Goal: Task Accomplishment & Management: Use online tool/utility

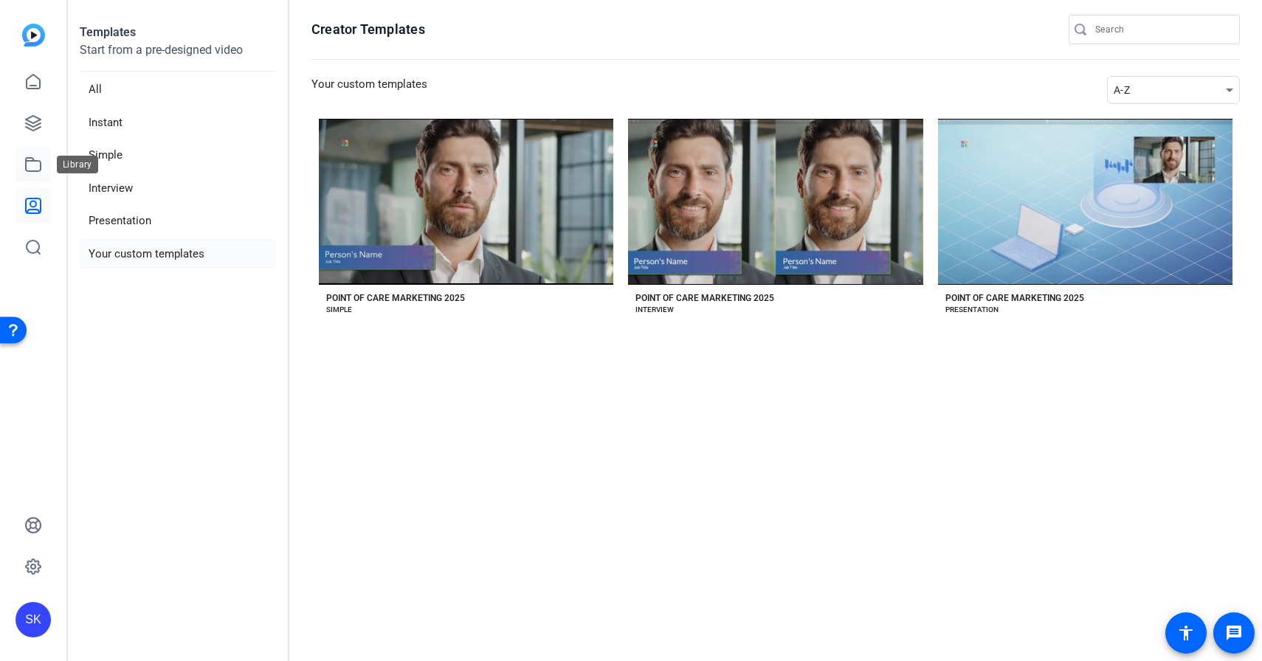
click at [32, 164] on icon at bounding box center [33, 165] width 18 height 18
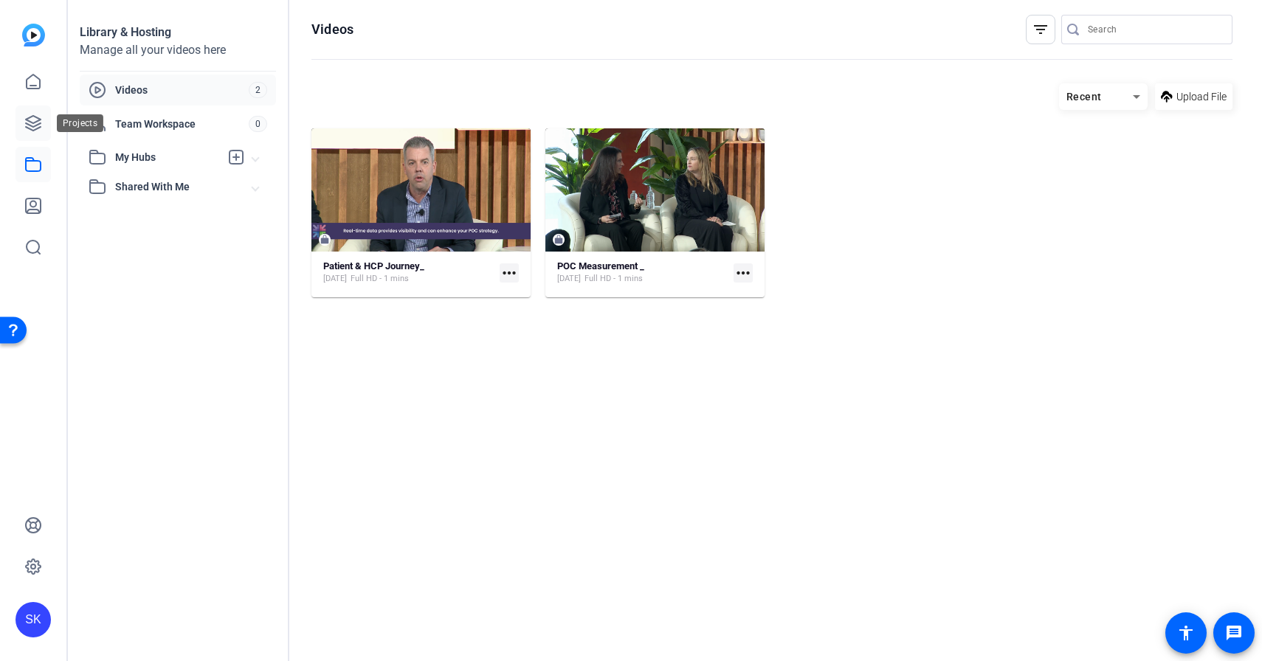
click at [31, 117] on icon at bounding box center [33, 123] width 18 height 18
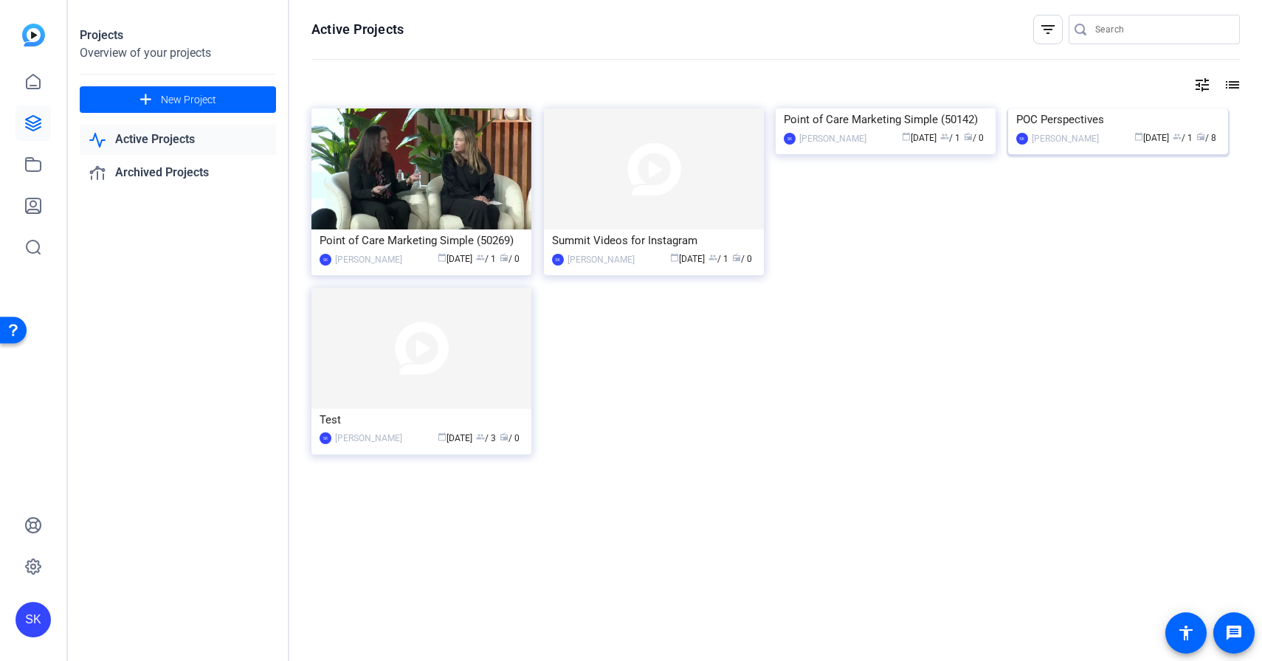
click at [1107, 108] on img at bounding box center [1118, 108] width 220 height 0
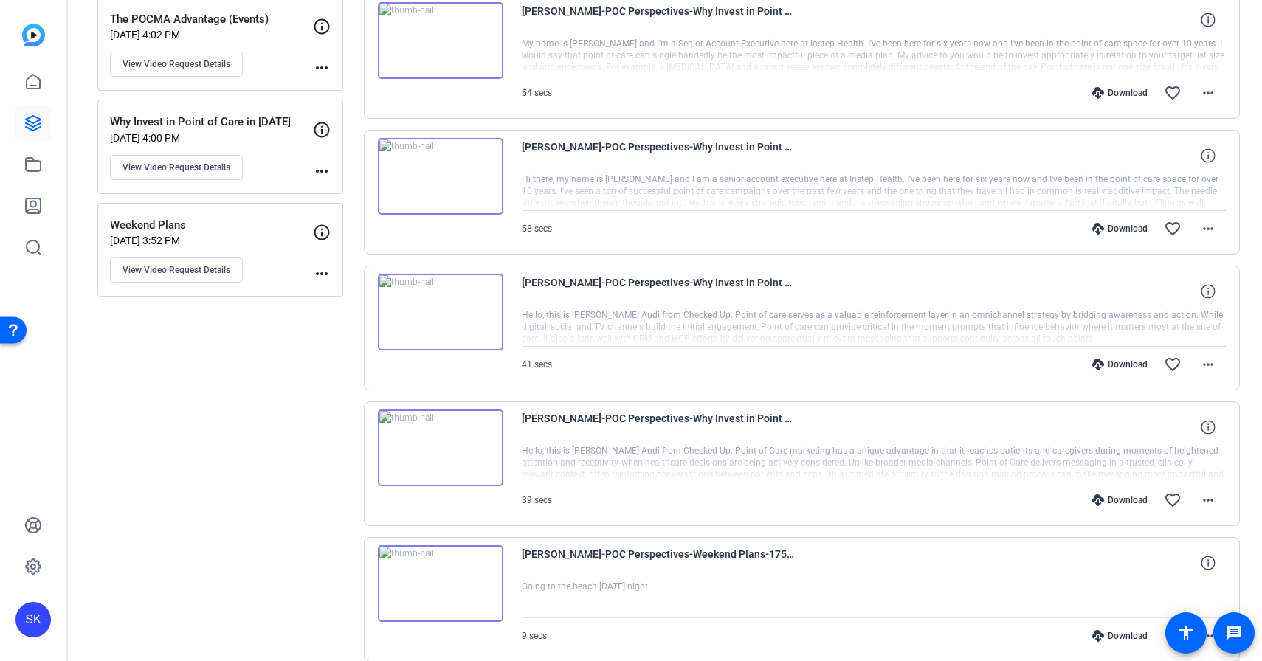
scroll to position [384, 0]
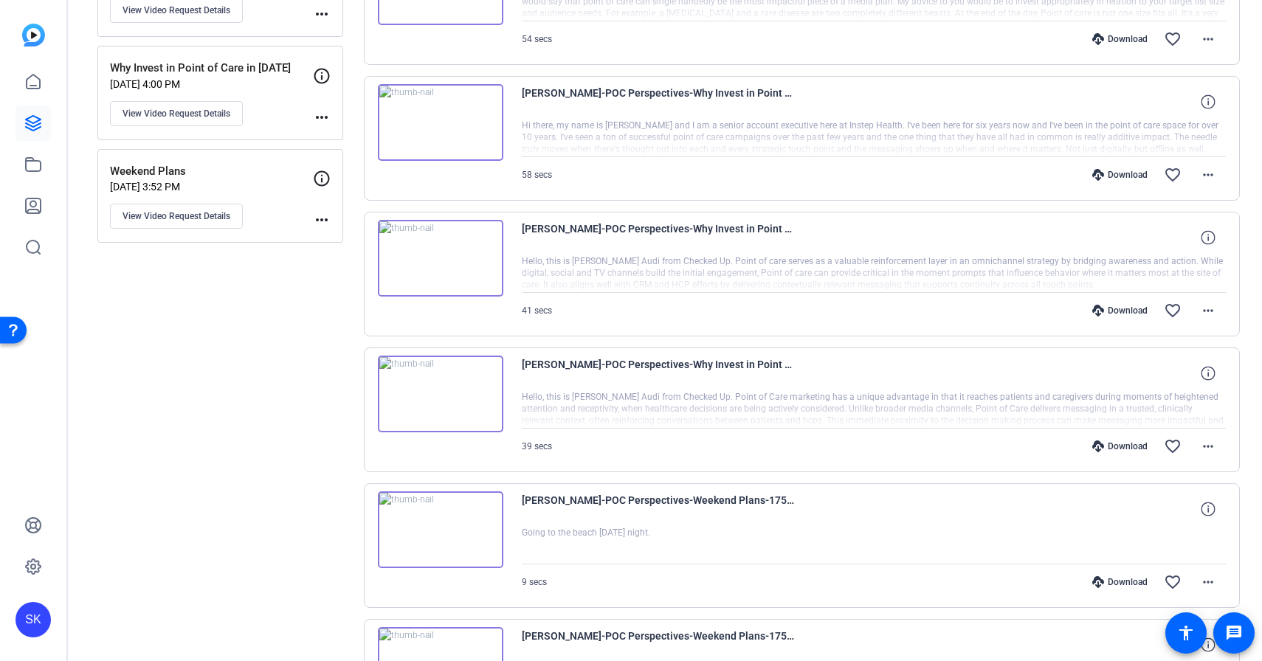
click at [437, 398] on img at bounding box center [440, 394] width 125 height 77
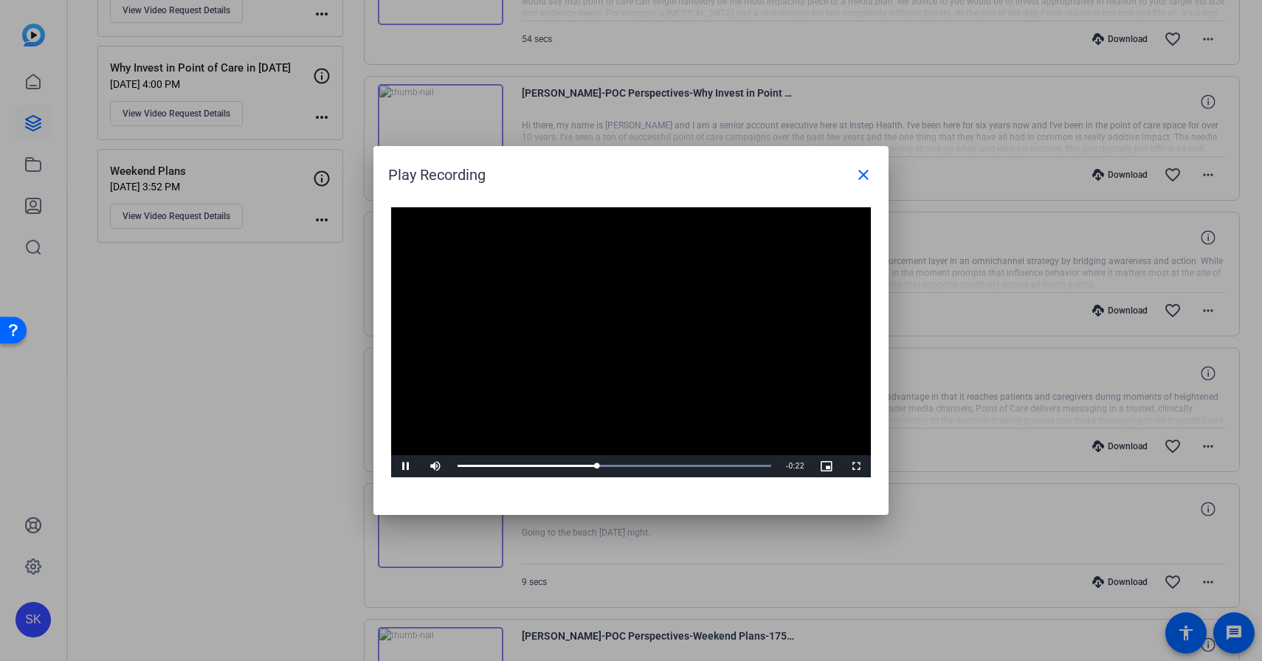
click at [626, 412] on video "Video Player" at bounding box center [631, 342] width 480 height 270
click at [855, 168] on mat-icon "close" at bounding box center [863, 175] width 18 height 18
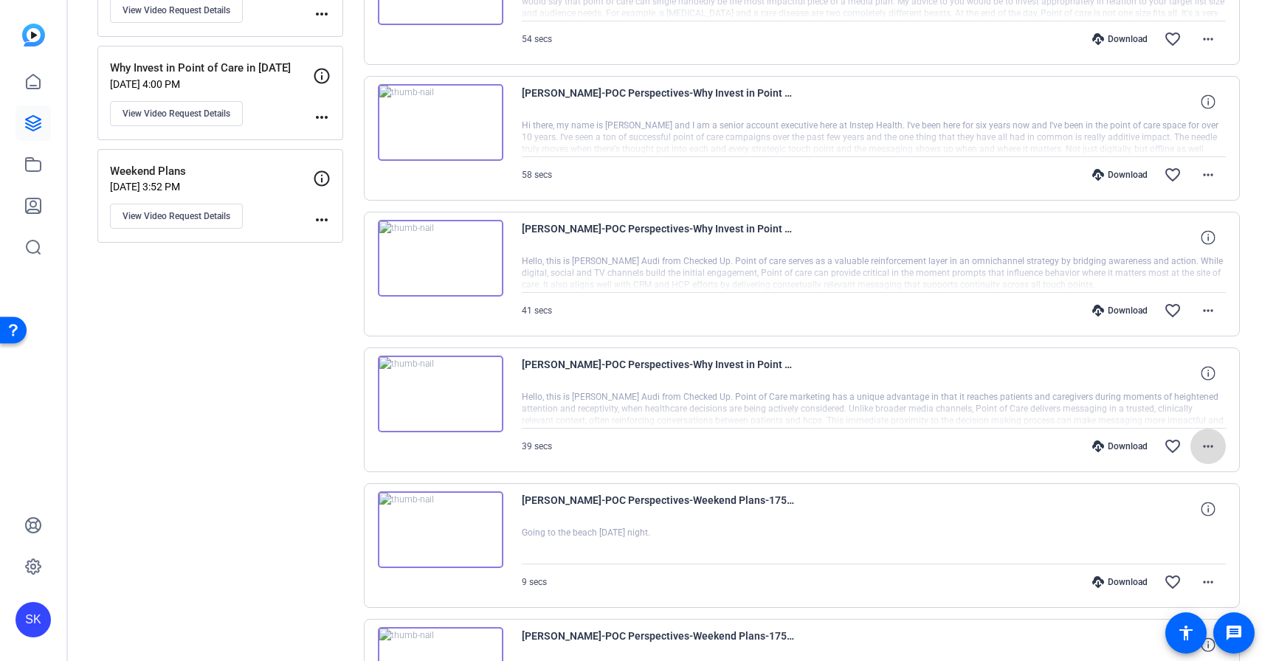
click at [1203, 449] on mat-icon "more_horiz" at bounding box center [1208, 446] width 18 height 18
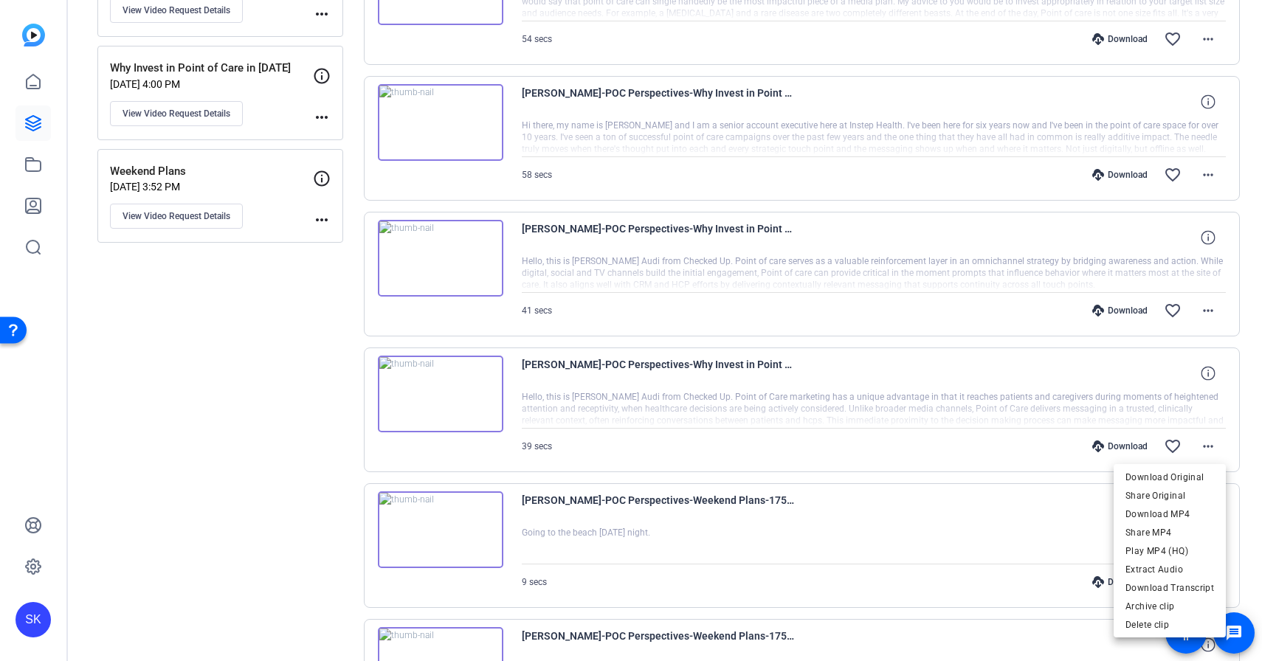
click at [31, 167] on div at bounding box center [631, 330] width 1262 height 661
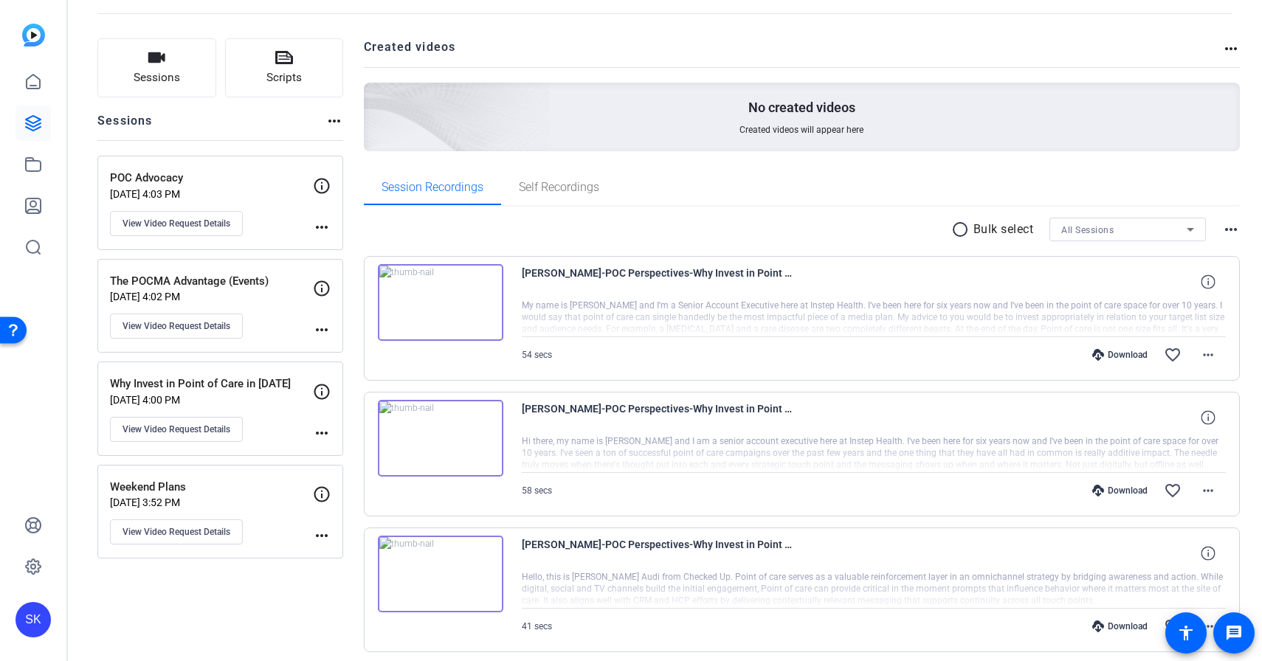
scroll to position [0, 0]
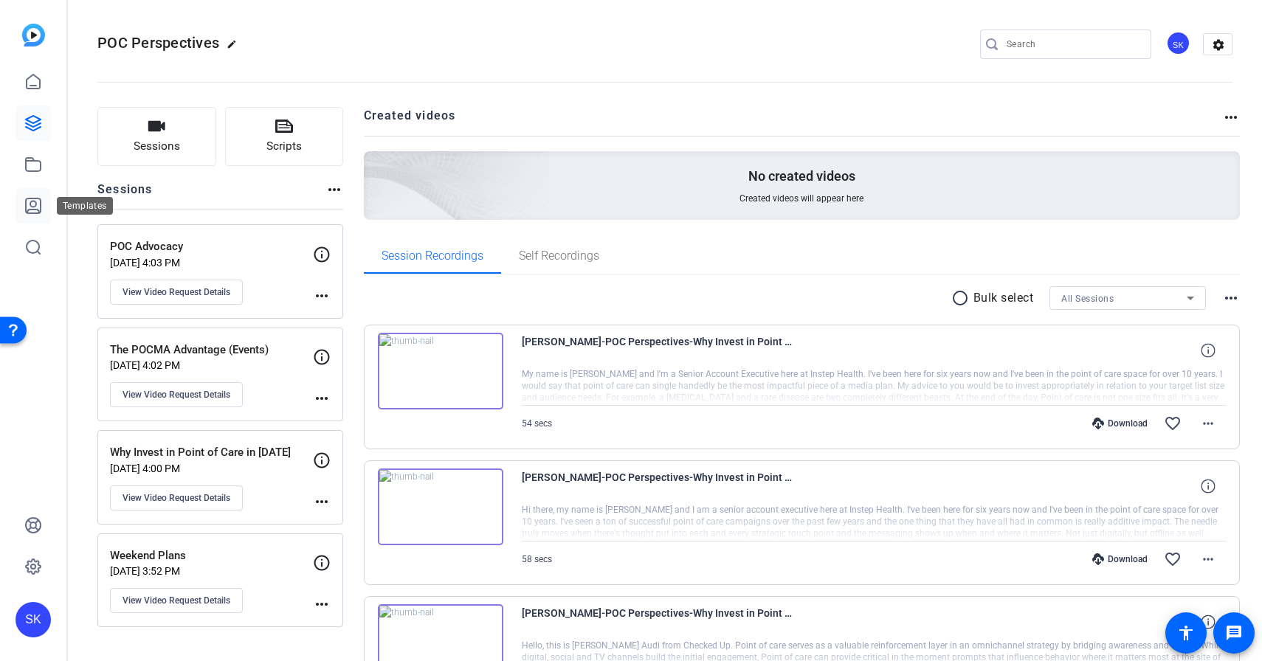
click at [32, 213] on icon at bounding box center [33, 205] width 15 height 15
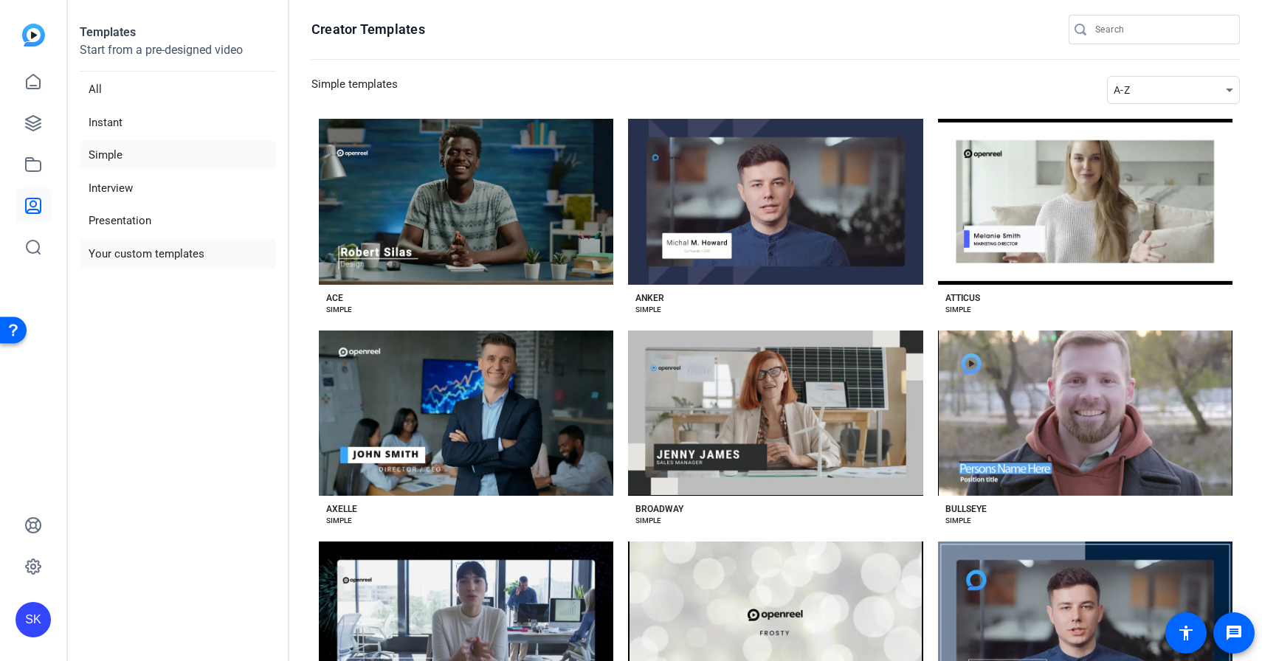
click at [134, 243] on li "Your custom templates" at bounding box center [178, 254] width 196 height 30
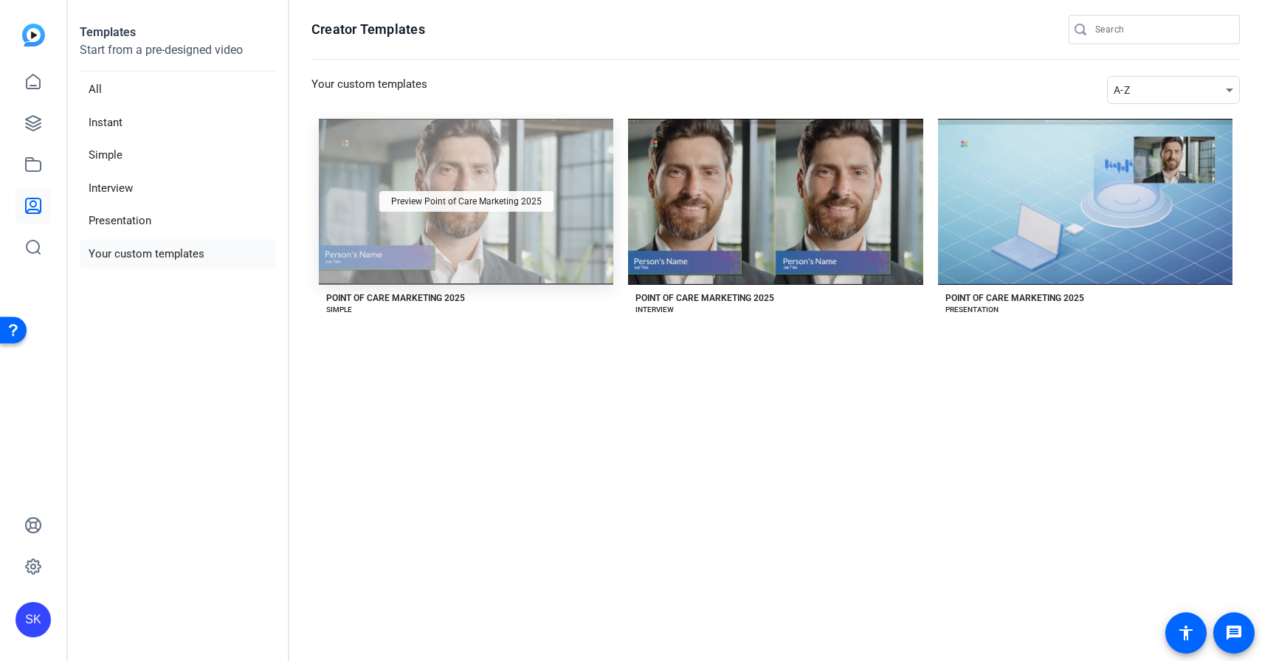
click at [508, 197] on span "Preview Point of Care Marketing 2025" at bounding box center [466, 201] width 151 height 9
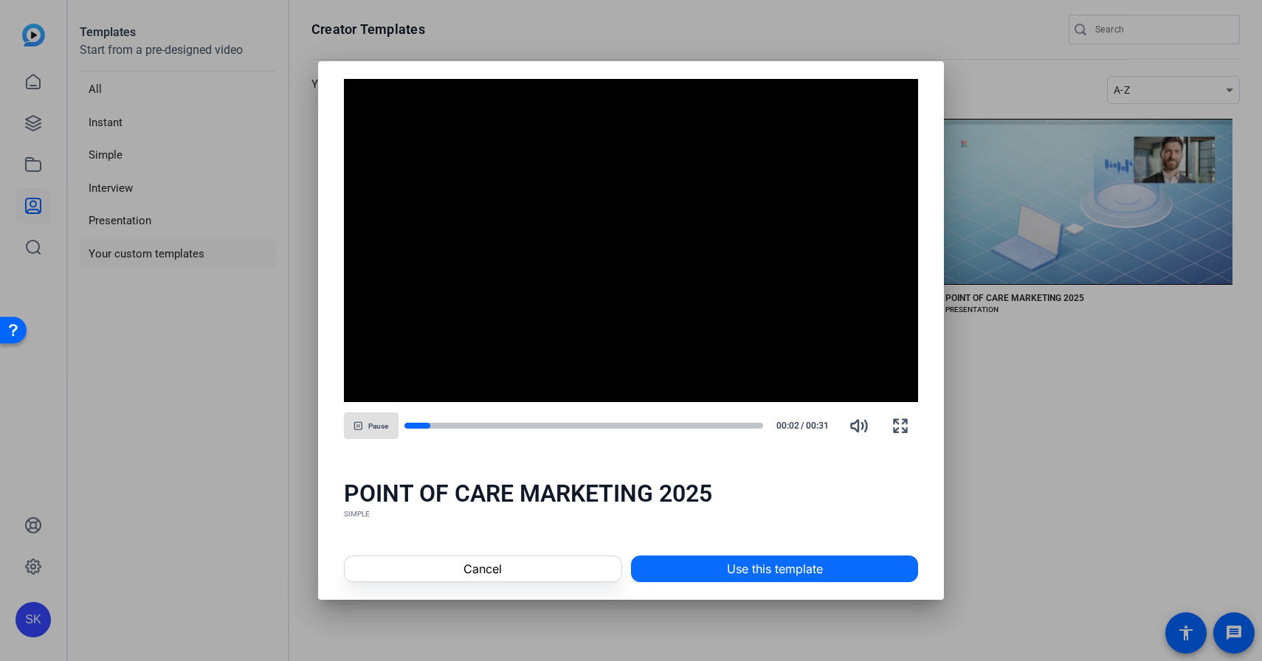
click at [711, 565] on span at bounding box center [775, 568] width 286 height 35
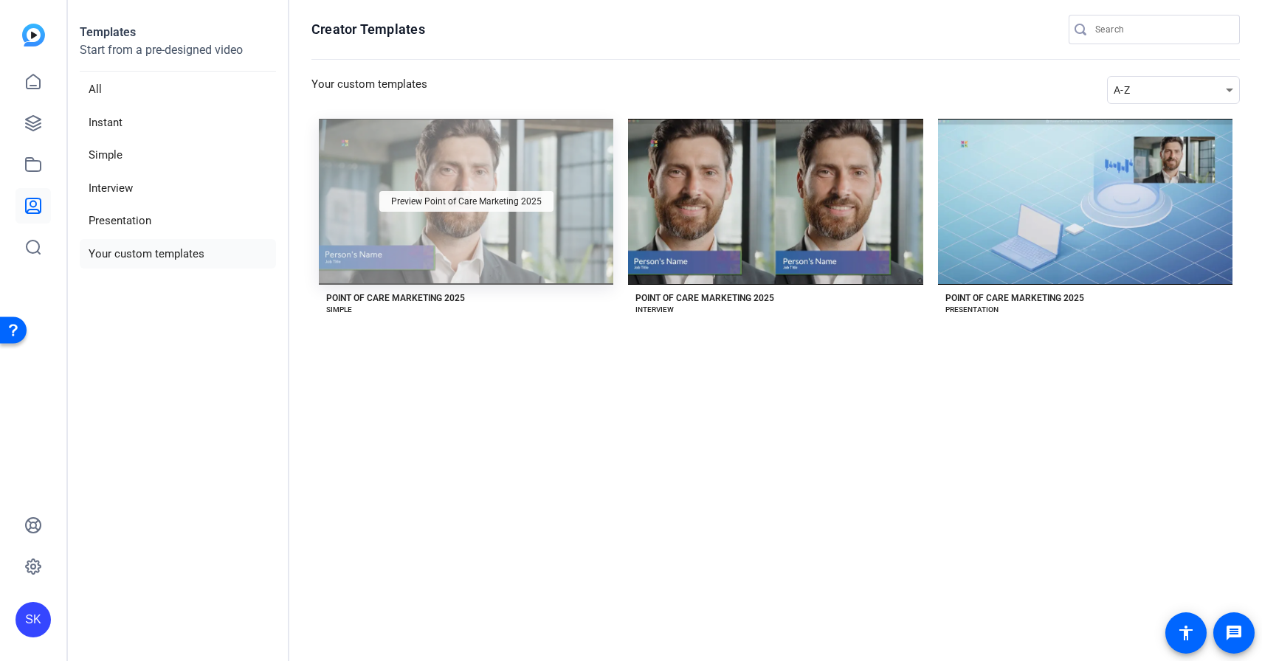
click at [508, 204] on span "Preview Point of Care Marketing 2025" at bounding box center [466, 201] width 151 height 9
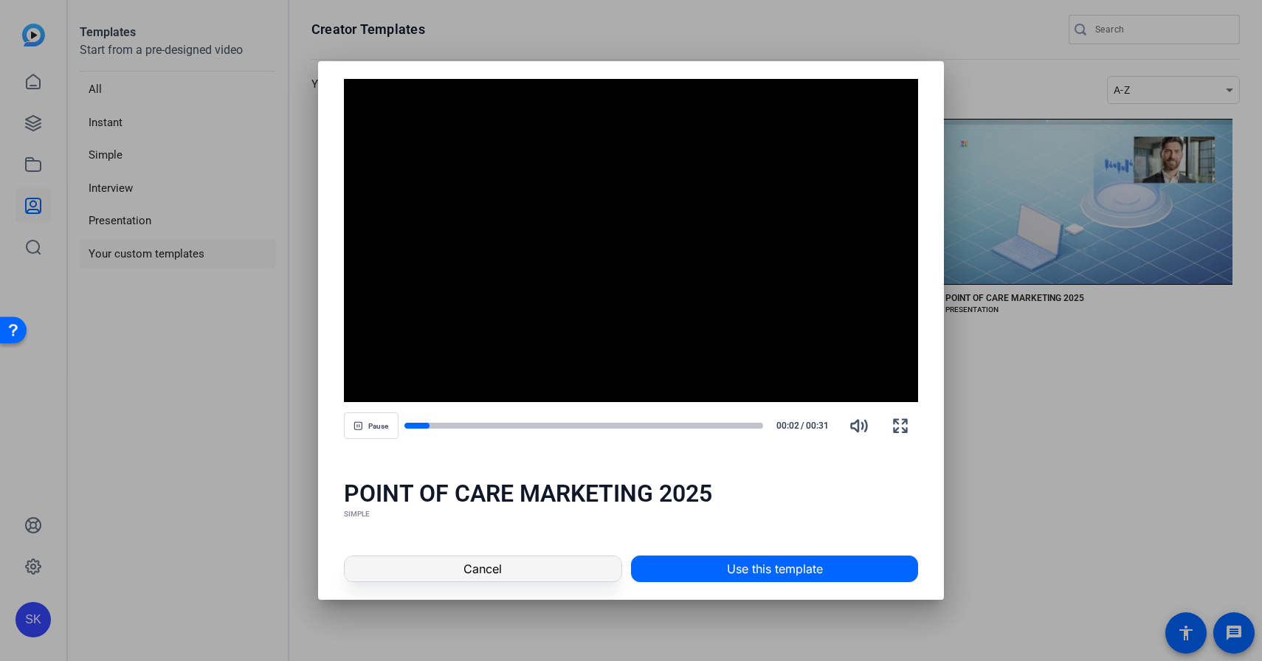
click at [575, 566] on span at bounding box center [483, 568] width 277 height 35
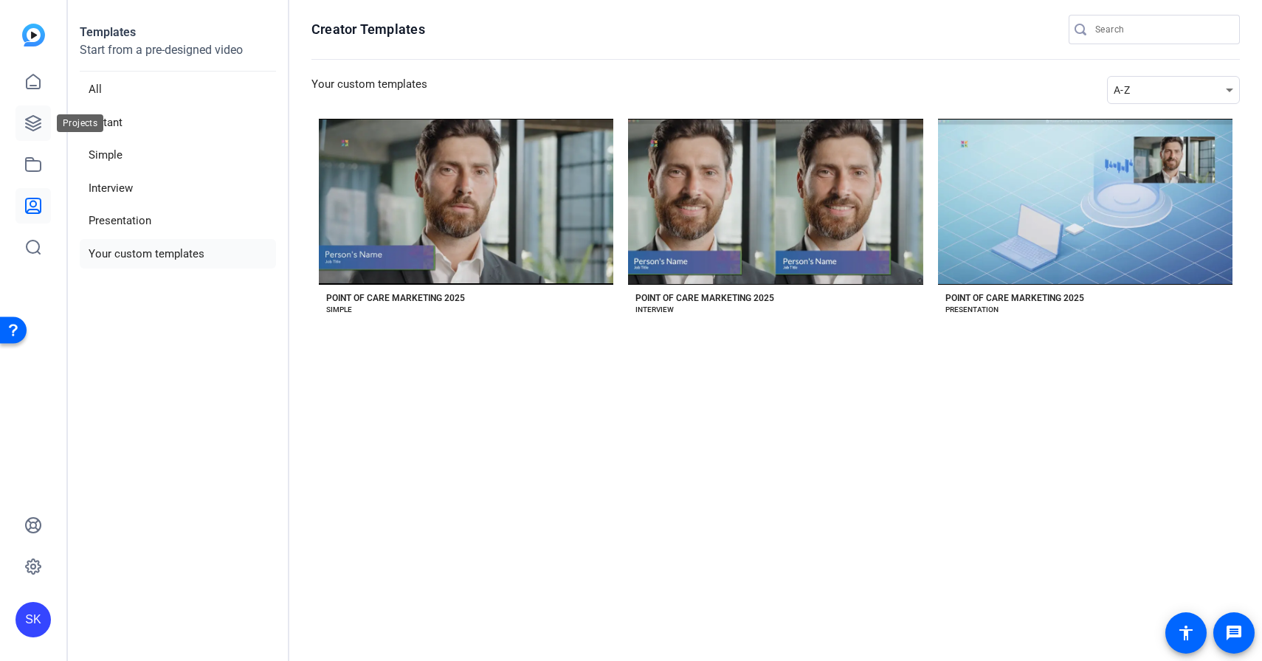
click at [30, 125] on icon at bounding box center [33, 123] width 15 height 15
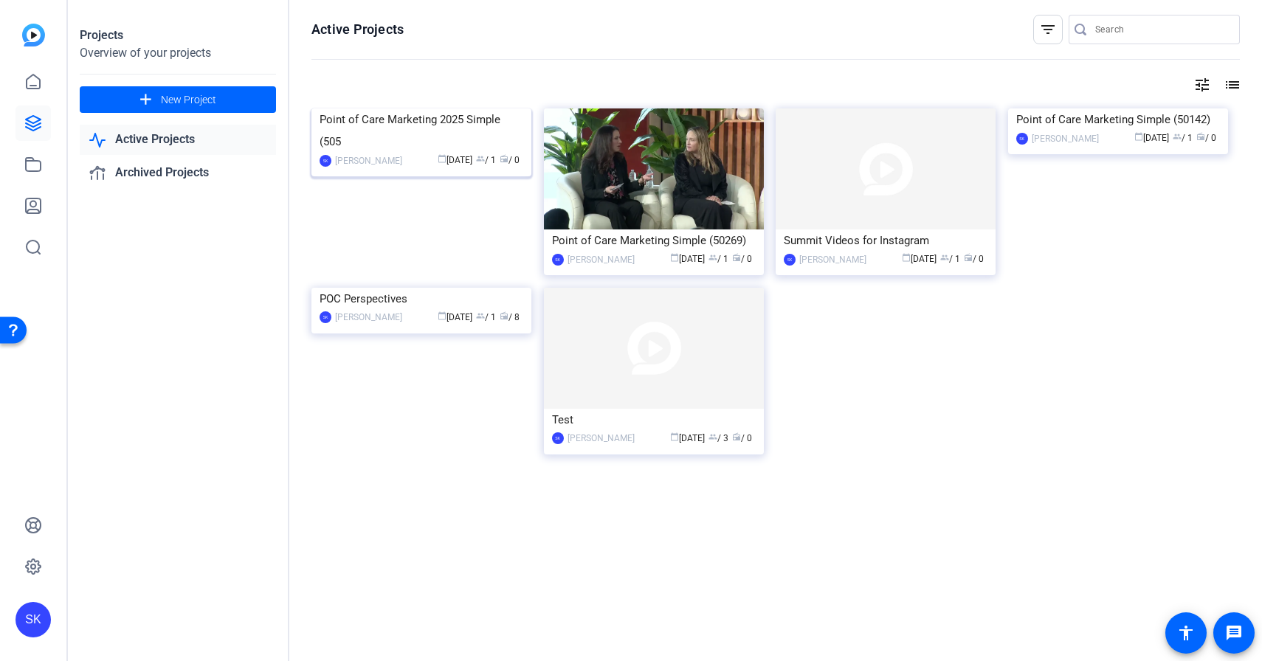
click at [429, 108] on img at bounding box center [421, 108] width 220 height 0
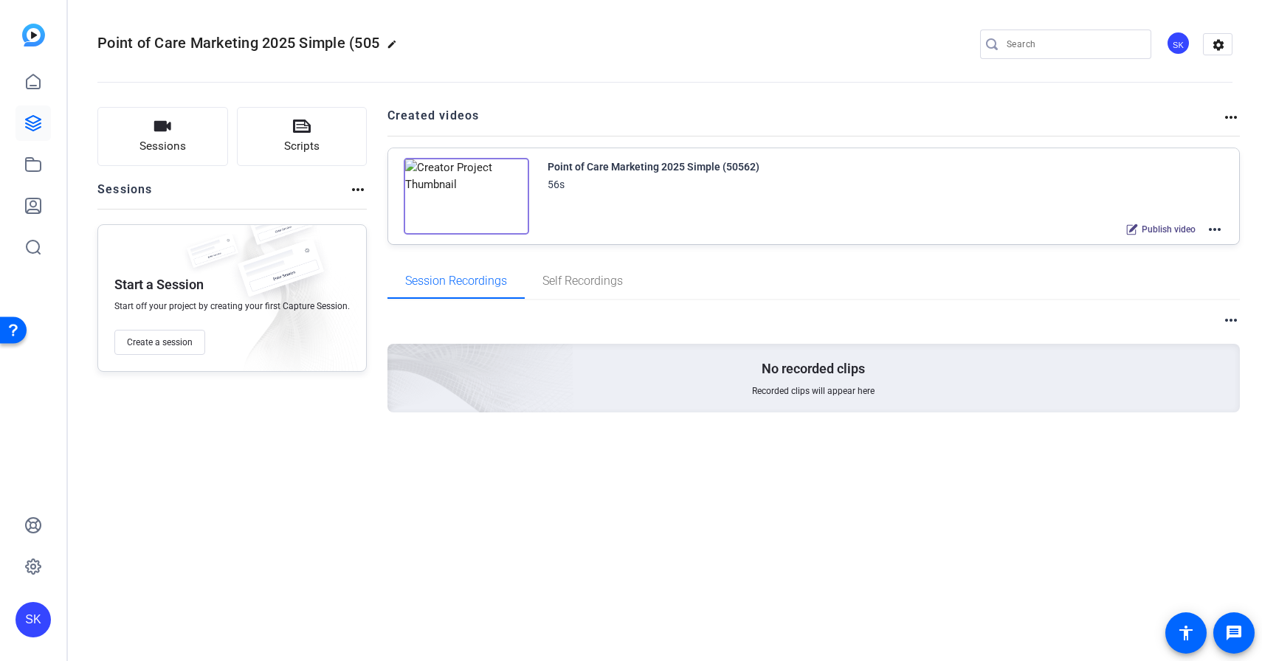
click at [567, 166] on div "Point of Care Marketing 2025 Simple (50562)" at bounding box center [653, 167] width 212 height 18
click at [514, 217] on img at bounding box center [466, 196] width 125 height 77
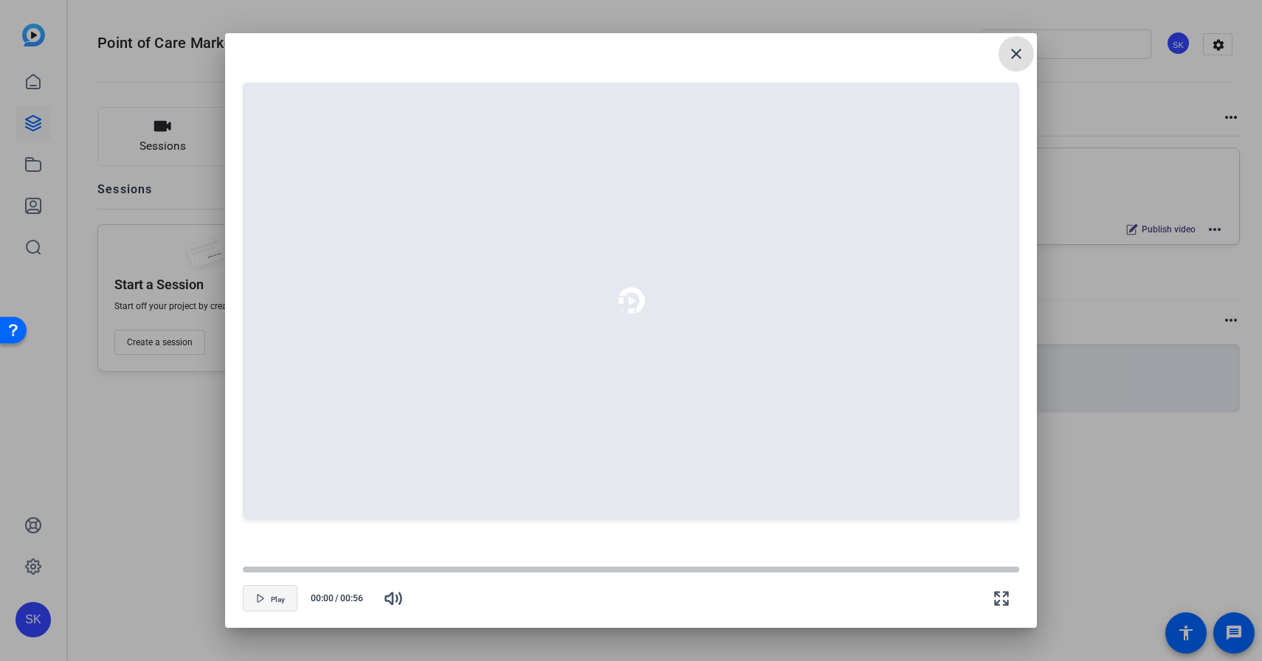
click at [277, 603] on span "Play" at bounding box center [278, 599] width 14 height 9
click at [269, 594] on span "button" at bounding box center [269, 598] width 53 height 35
click at [1020, 60] on mat-icon "close" at bounding box center [1016, 54] width 18 height 18
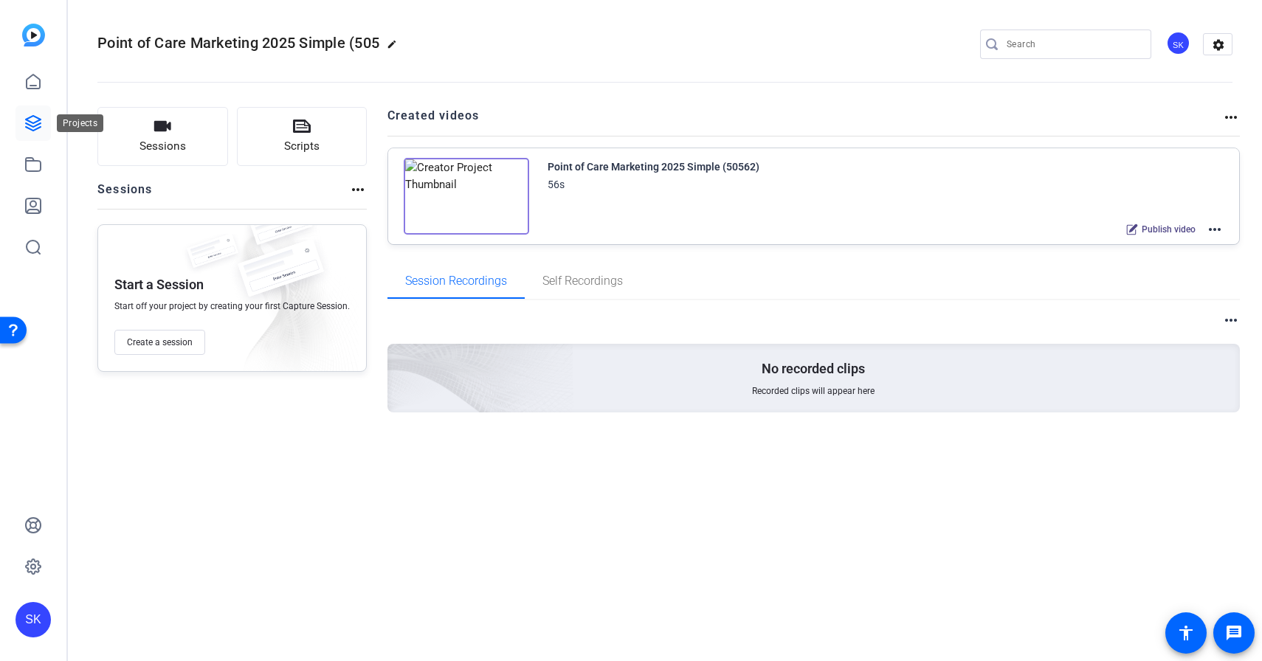
click at [33, 121] on icon at bounding box center [33, 123] width 18 height 18
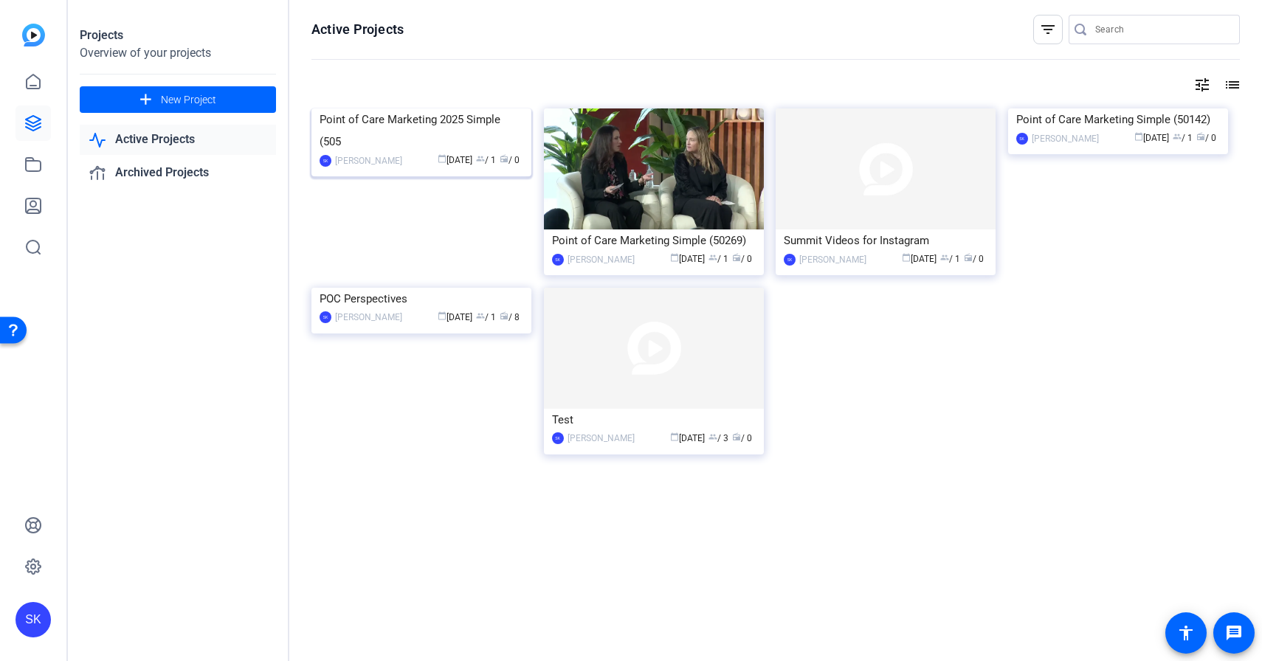
click at [404, 108] on img at bounding box center [421, 108] width 220 height 0
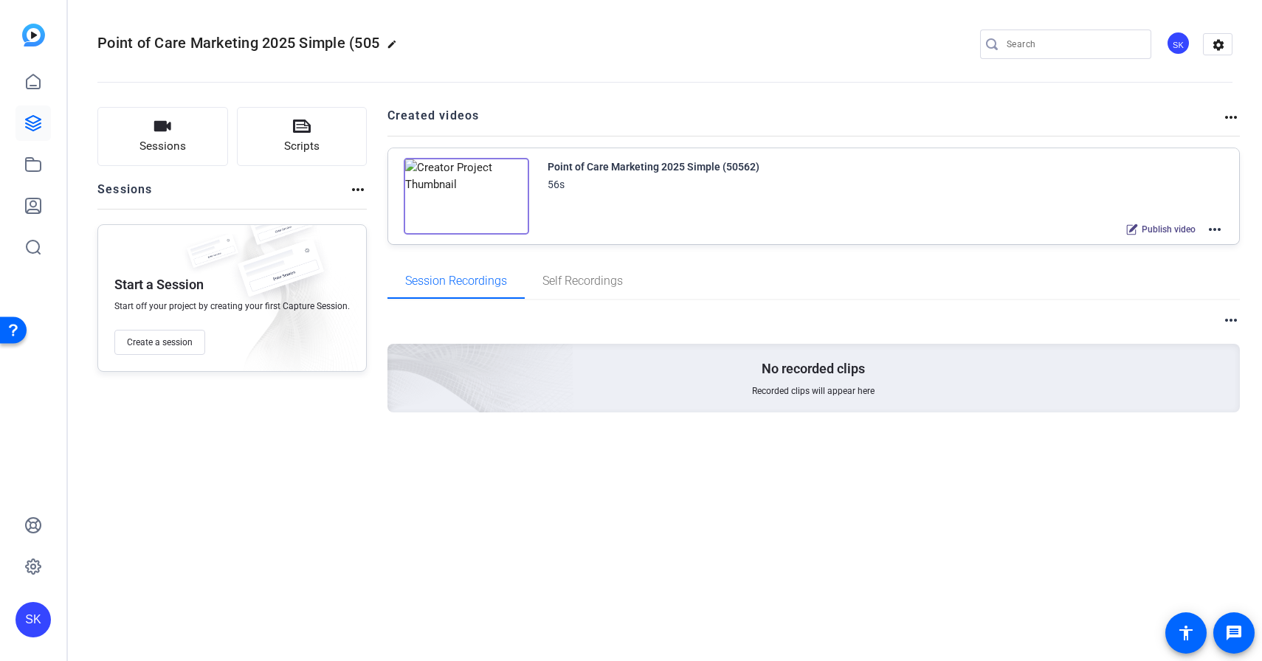
click at [1214, 230] on mat-icon "more_horiz" at bounding box center [1215, 230] width 18 height 18
click at [1203, 246] on span "Edit in Creator" at bounding box center [1160, 247] width 103 height 18
click at [1212, 232] on mat-icon "more_horiz" at bounding box center [1215, 230] width 18 height 18
click at [1145, 269] on span "Duplicate here" at bounding box center [1160, 266] width 103 height 18
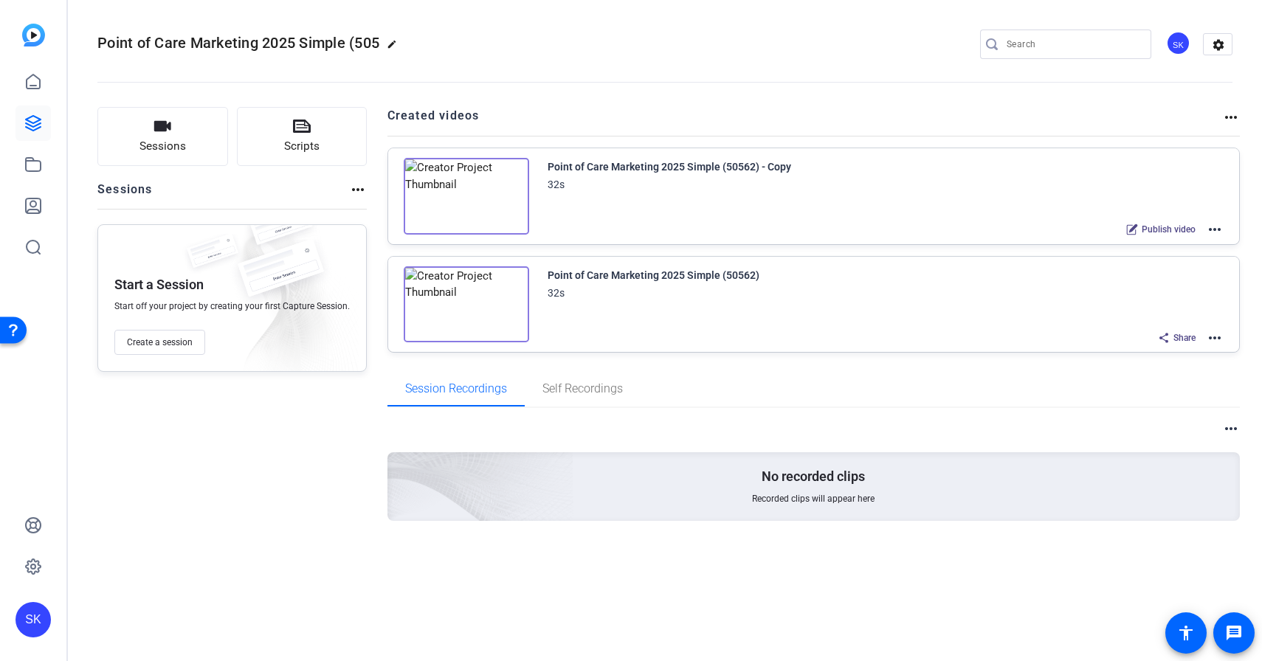
click at [491, 176] on img at bounding box center [466, 196] width 125 height 77
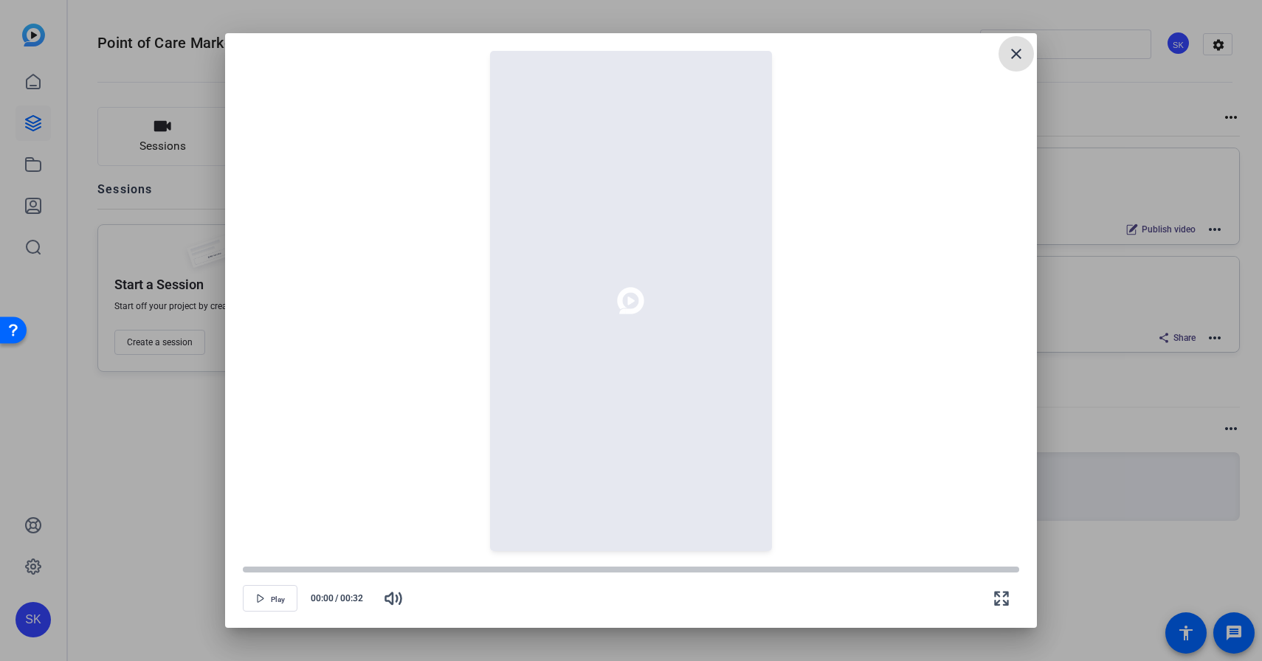
click at [1017, 44] on span at bounding box center [1015, 53] width 35 height 35
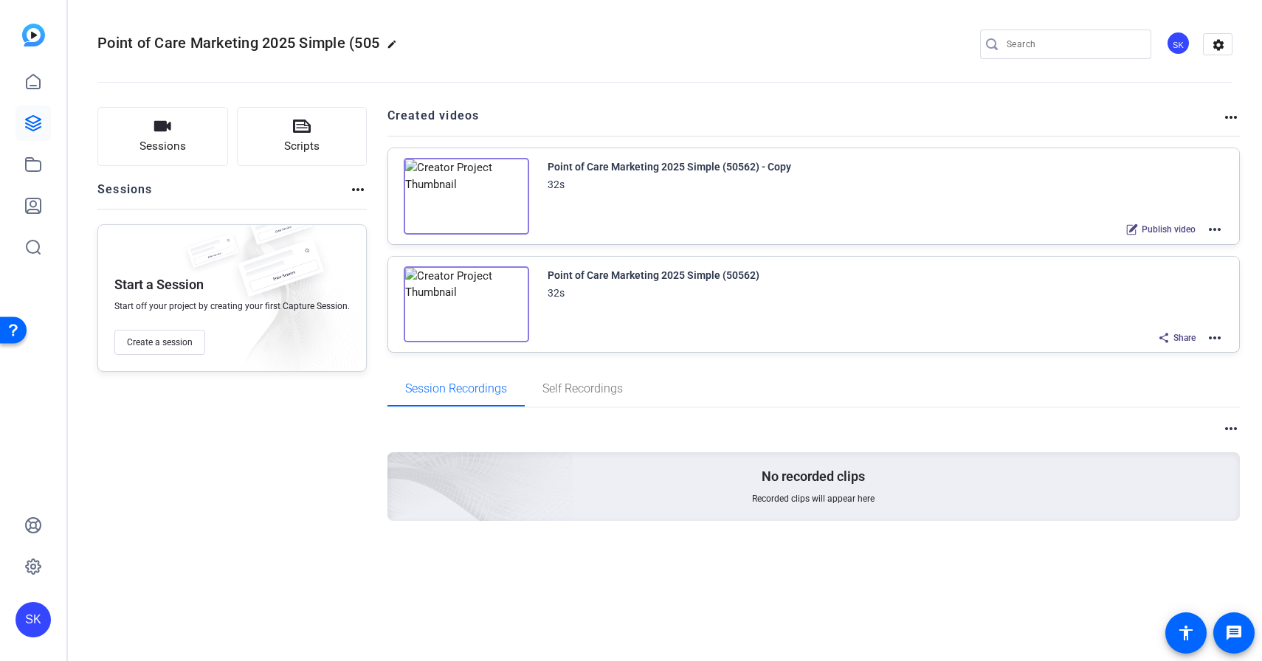
click at [1214, 228] on mat-icon "more_horiz" at bounding box center [1215, 230] width 18 height 18
click at [1177, 252] on span "Edit in Creator" at bounding box center [1160, 247] width 103 height 18
